Goal: Task Accomplishment & Management: Use online tool/utility

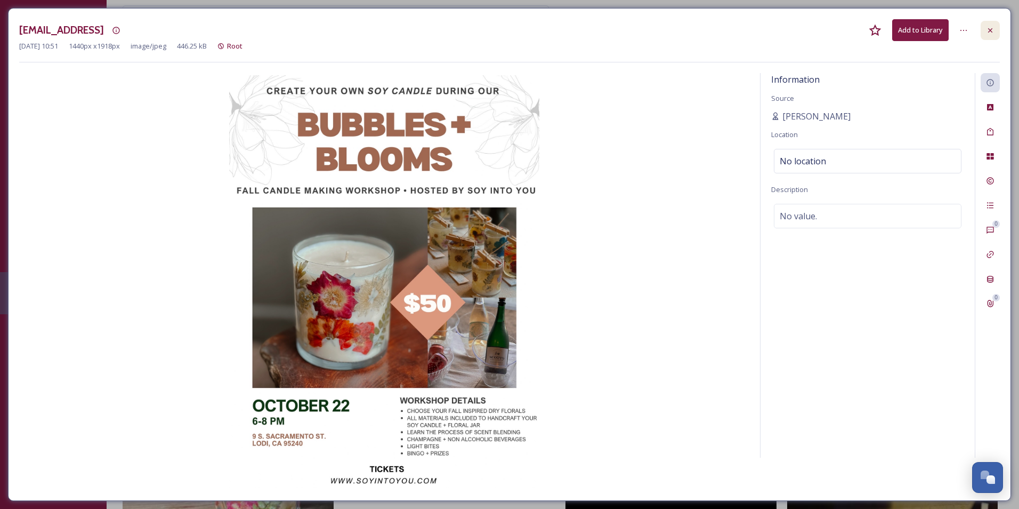
click at [994, 35] on div at bounding box center [990, 30] width 19 height 19
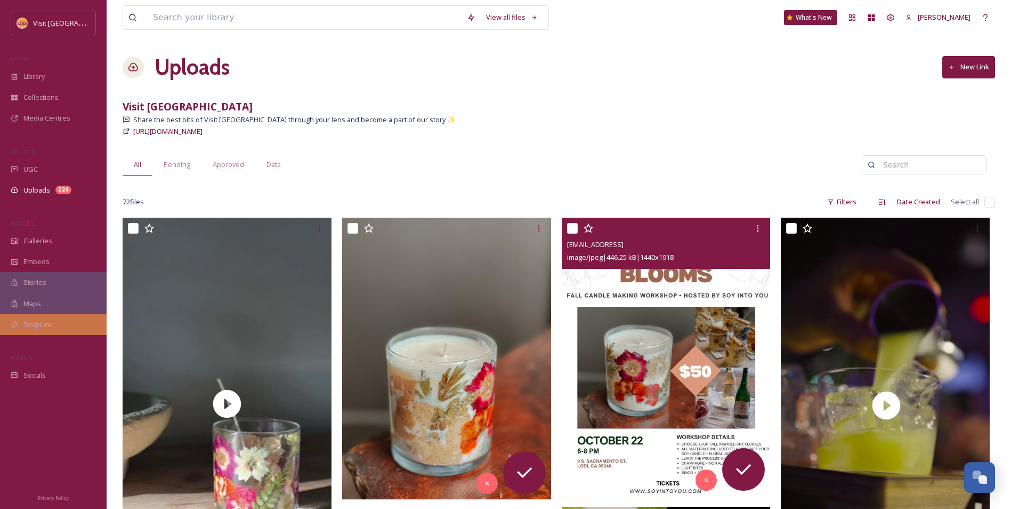
click at [42, 316] on div "SnapLink" at bounding box center [53, 324] width 107 height 21
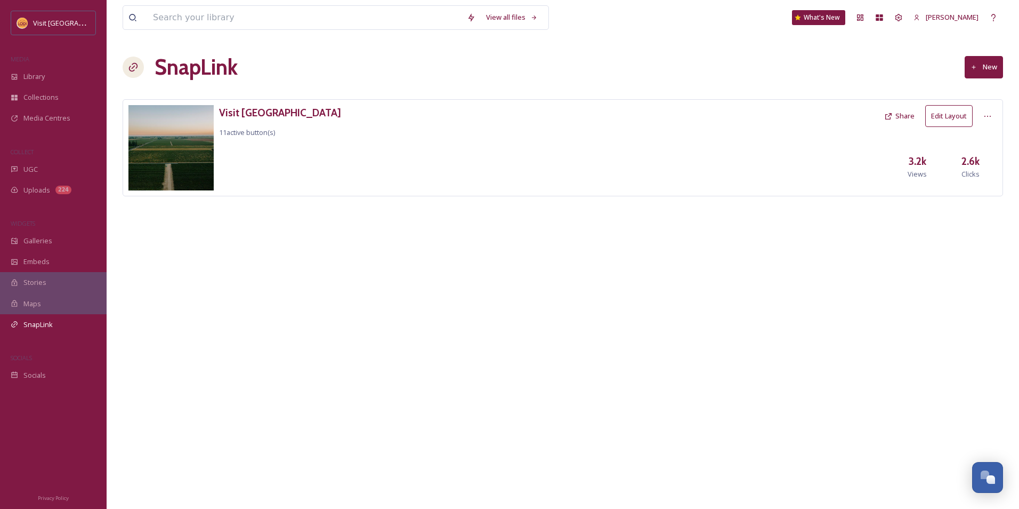
click at [939, 124] on button "Edit Layout" at bounding box center [948, 116] width 47 height 22
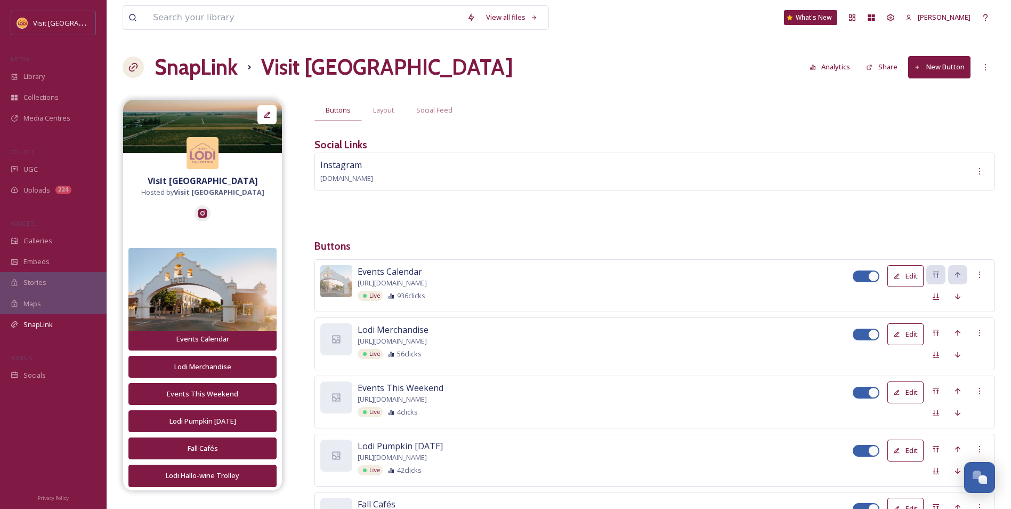
click at [934, 73] on button "New Button" at bounding box center [939, 67] width 62 height 22
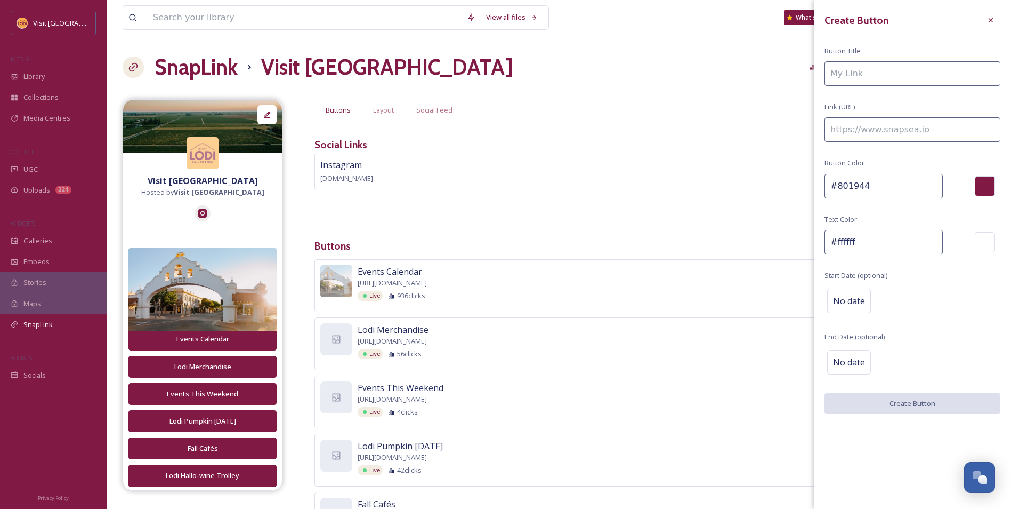
click at [879, 139] on input at bounding box center [913, 129] width 176 height 25
paste input "[URL][DOMAIN_NAME]"
type input "[URL][DOMAIN_NAME]"
click at [860, 71] on input at bounding box center [913, 73] width 176 height 25
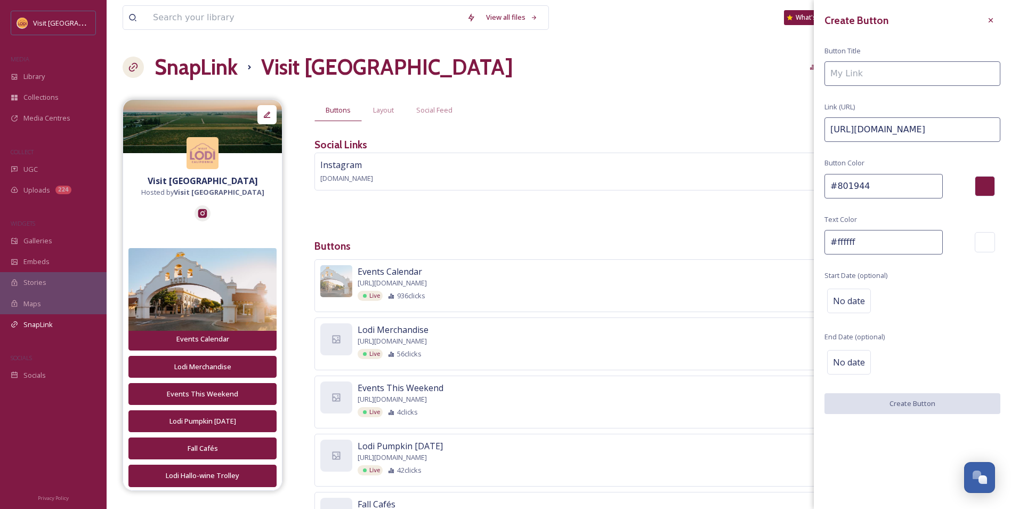
scroll to position [0, 0]
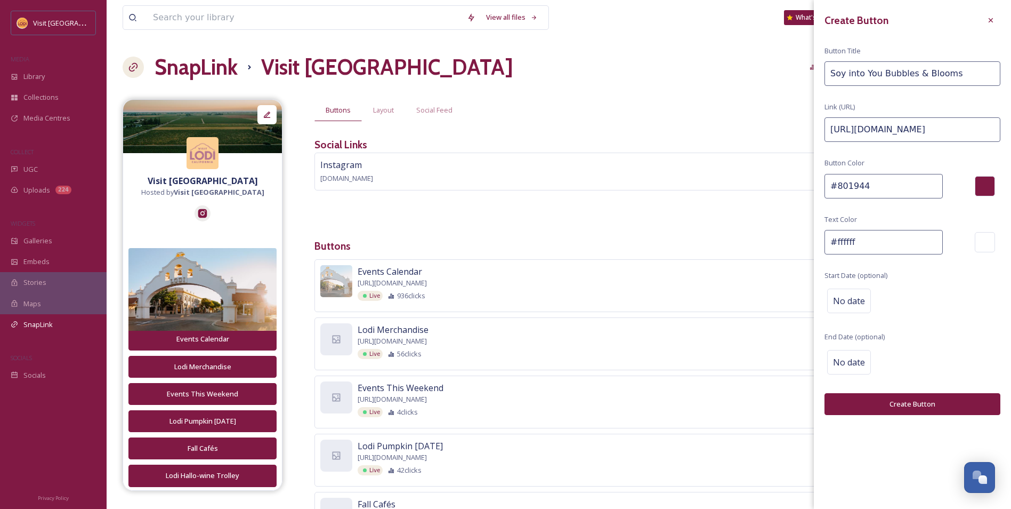
type input "Soy into You Bubbles & Blooms"
click at [928, 390] on div "Create Button Button Title Soy into You Bubbles & Blooms Link (URL) [URL][DOMAI…" at bounding box center [912, 212] width 197 height 425
click at [903, 407] on button "Create Button" at bounding box center [913, 404] width 176 height 22
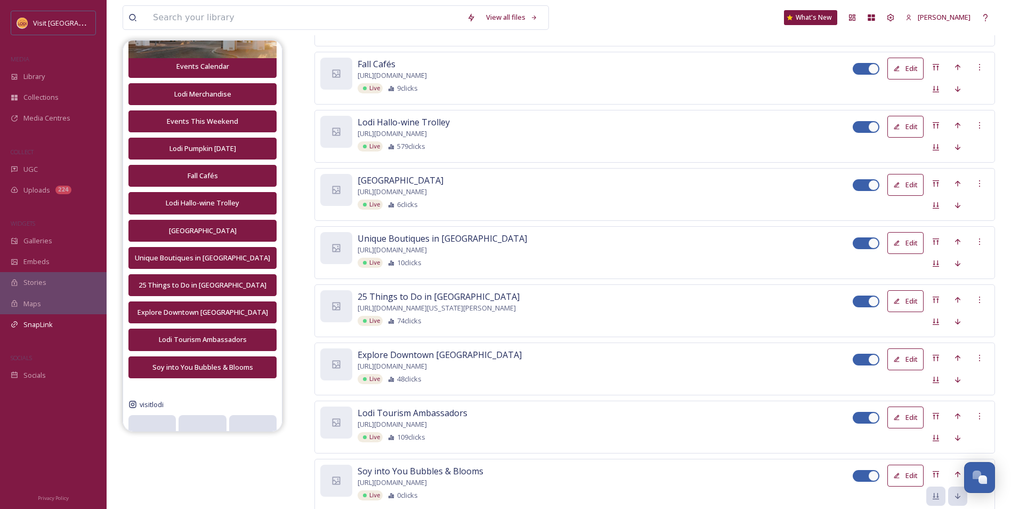
scroll to position [421, 0]
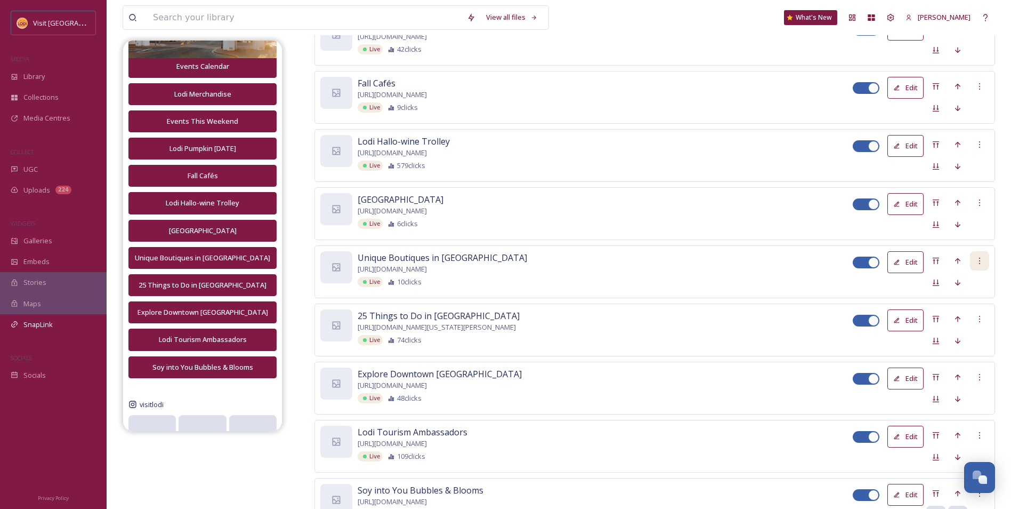
click at [983, 261] on icon at bounding box center [980, 260] width 9 height 9
click at [963, 315] on span "Delete Button" at bounding box center [961, 316] width 44 height 10
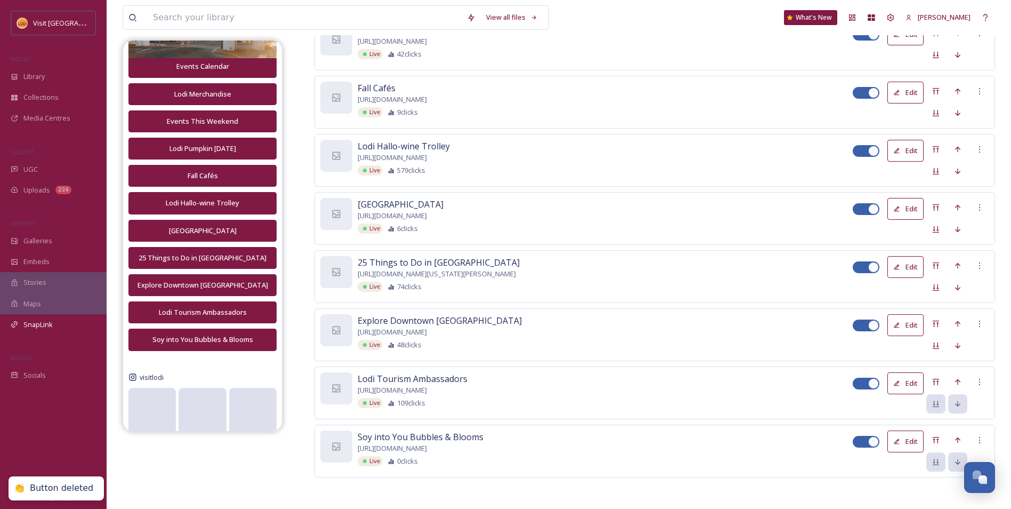
scroll to position [363, 0]
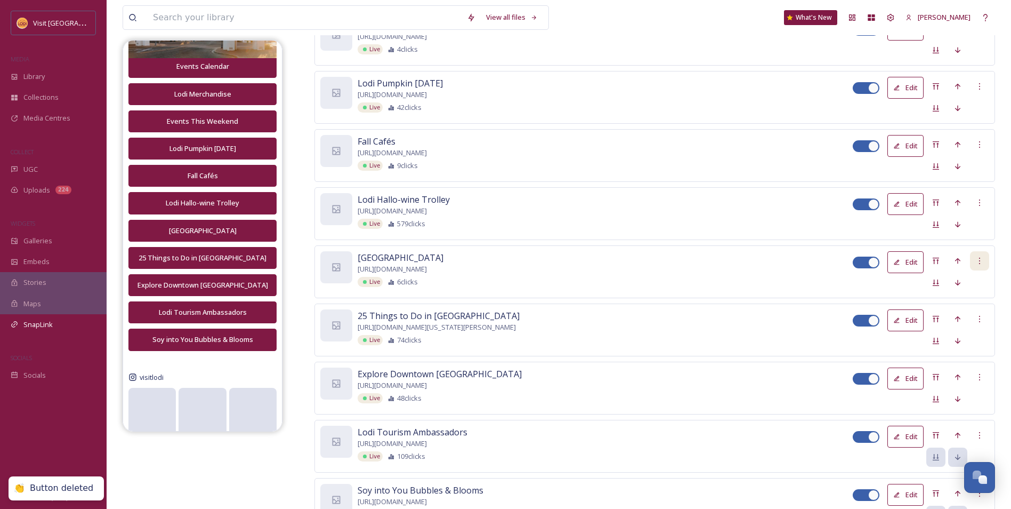
click at [987, 262] on div at bounding box center [979, 260] width 19 height 19
click at [968, 312] on span "Delete Button" at bounding box center [961, 316] width 44 height 10
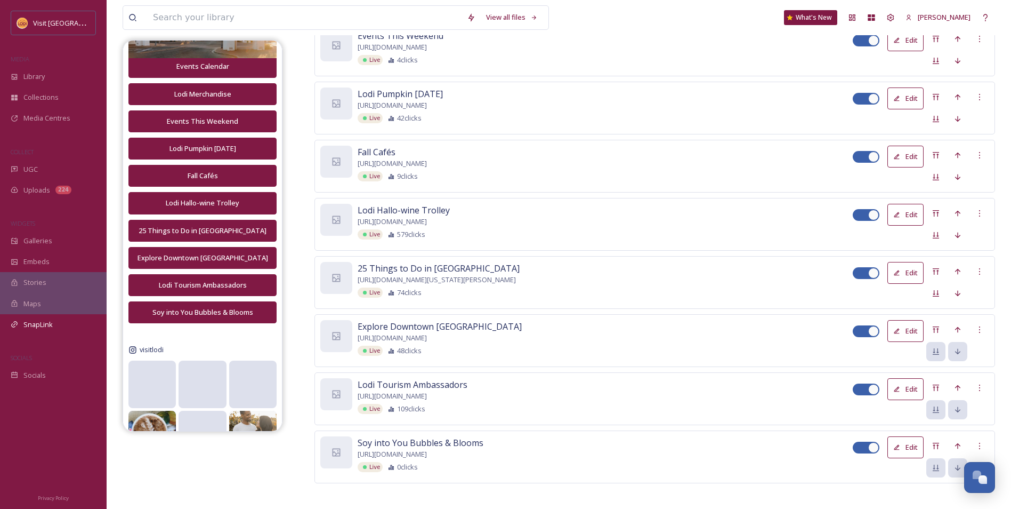
scroll to position [358, 0]
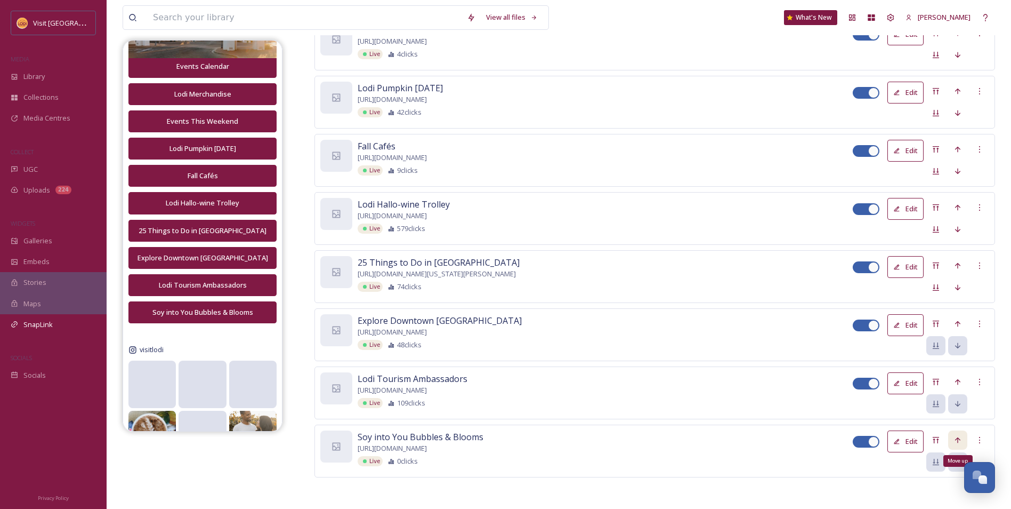
click at [963, 436] on div "Move up" at bounding box center [957, 439] width 19 height 19
click at [956, 436] on icon at bounding box center [958, 440] width 9 height 9
click at [956, 444] on div "Move up" at bounding box center [957, 439] width 19 height 19
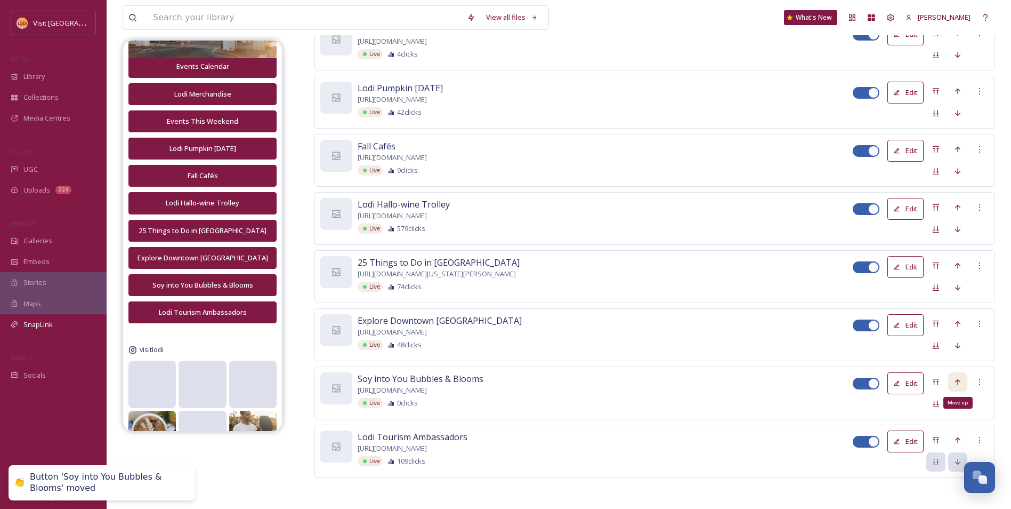
click at [959, 385] on icon at bounding box center [958, 381] width 9 height 9
click at [960, 323] on icon at bounding box center [957, 323] width 5 height 6
click at [956, 268] on icon at bounding box center [958, 265] width 9 height 9
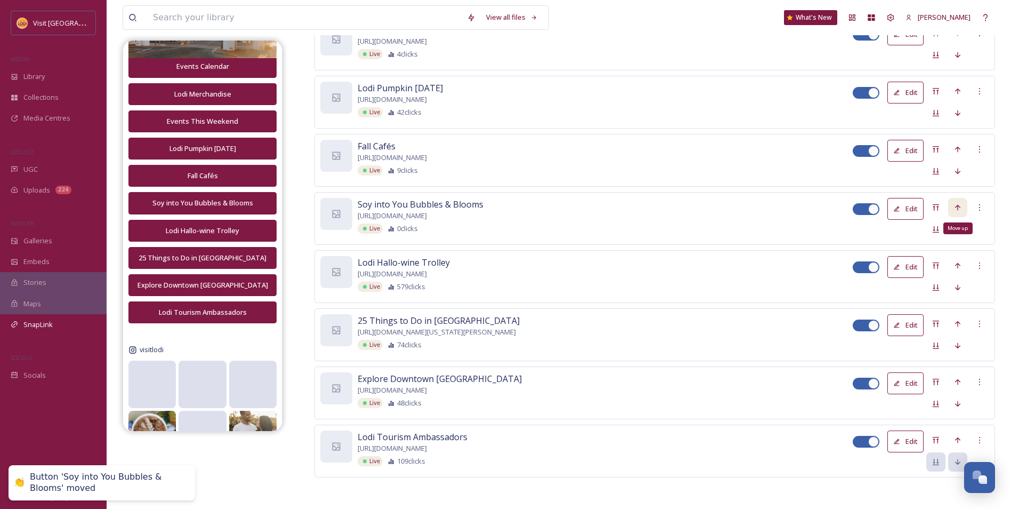
click at [963, 202] on div "Move up" at bounding box center [957, 207] width 19 height 19
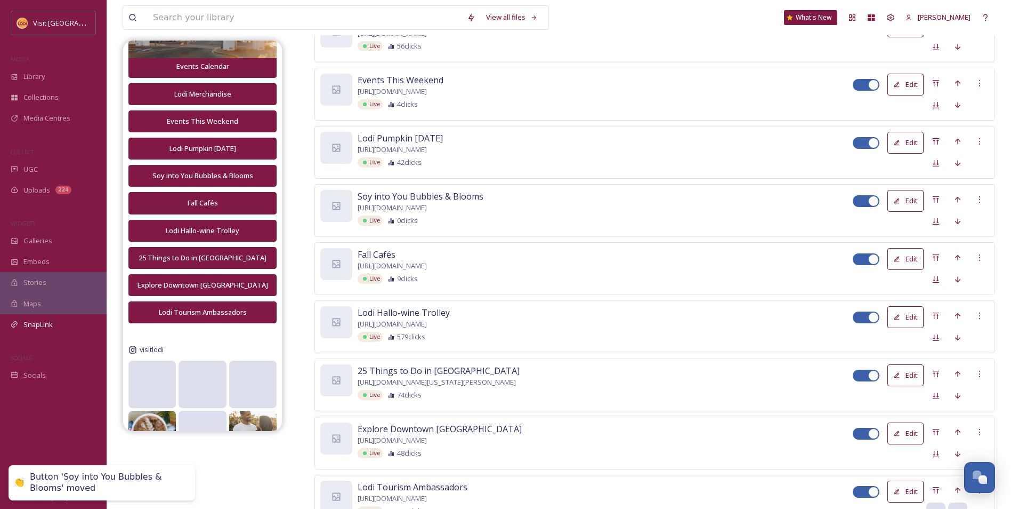
scroll to position [198, 0]
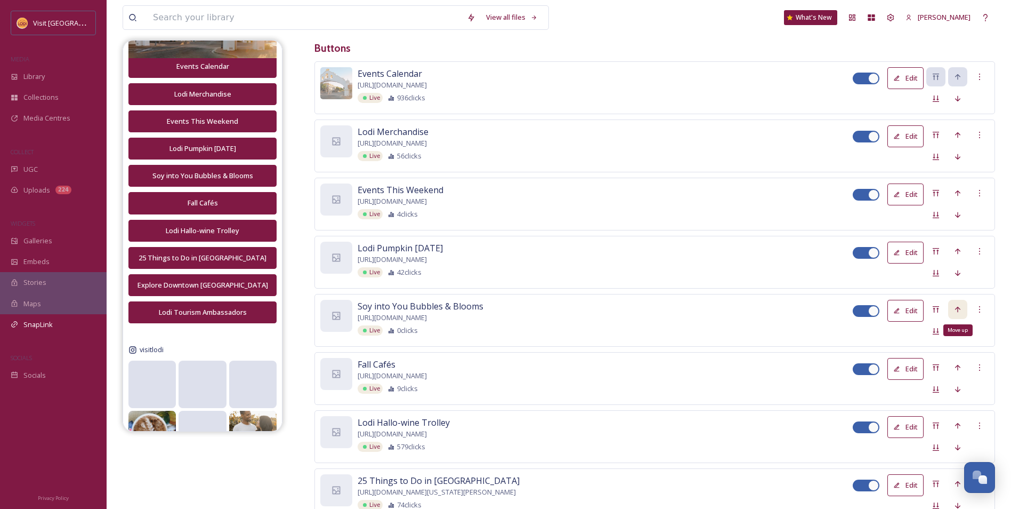
click at [960, 309] on icon at bounding box center [958, 309] width 9 height 9
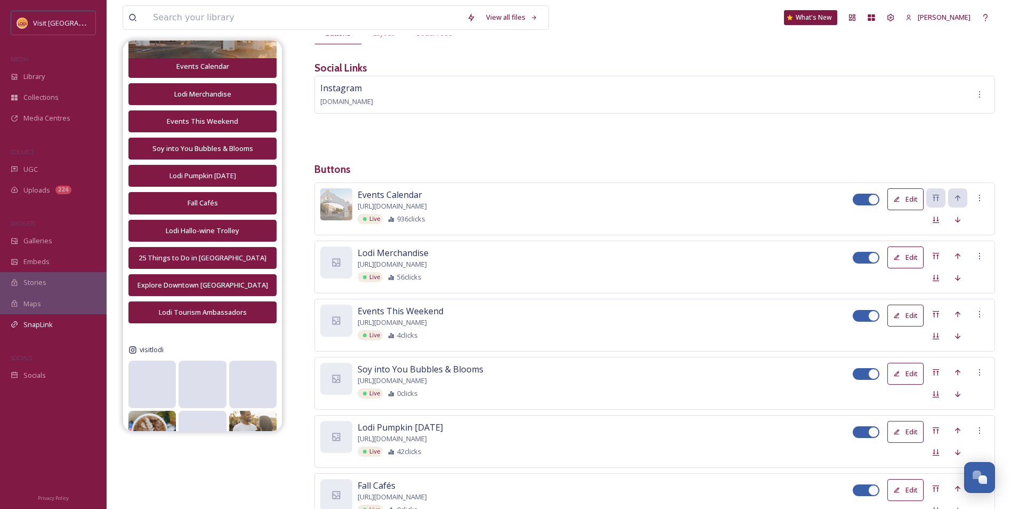
scroll to position [0, 0]
